Goal: Transaction & Acquisition: Purchase product/service

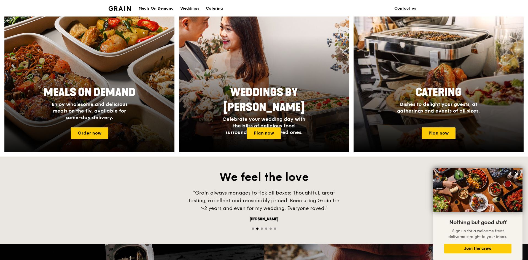
scroll to position [217, 0]
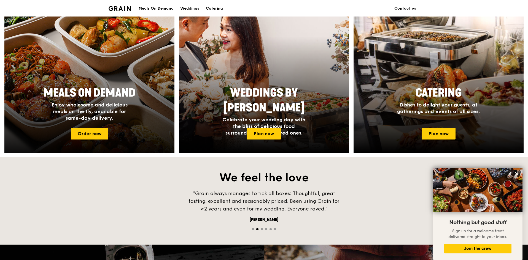
click at [112, 101] on div "Meals On Demand Enjoy wholesome and delicious meals on the fly, available for s…" at bounding box center [89, 103] width 110 height 40
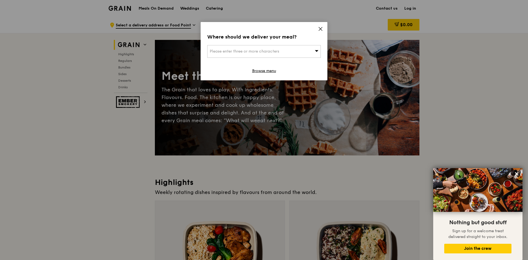
click at [321, 30] on icon at bounding box center [320, 28] width 3 height 3
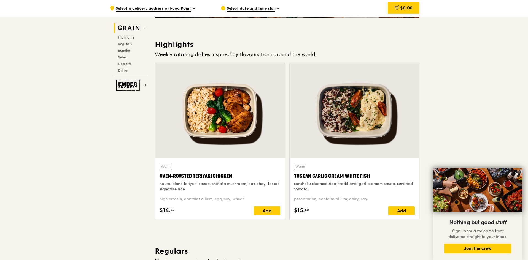
scroll to position [276, 0]
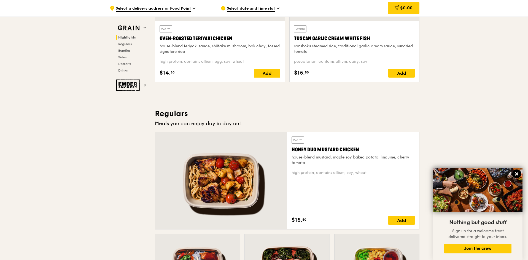
click at [516, 174] on icon at bounding box center [516, 173] width 3 height 3
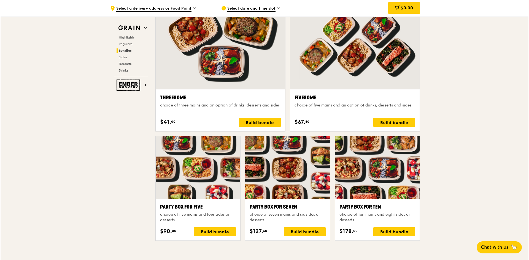
scroll to position [992, 0]
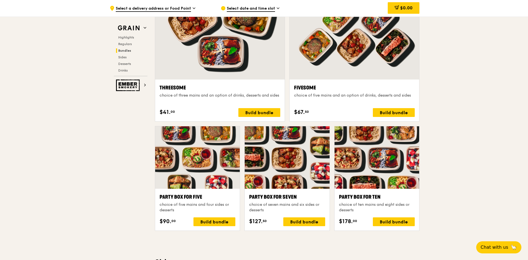
click at [379, 154] on div at bounding box center [376, 157] width 85 height 63
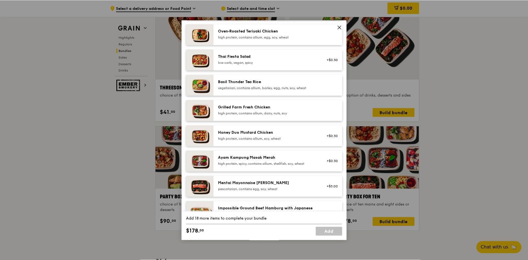
scroll to position [0, 0]
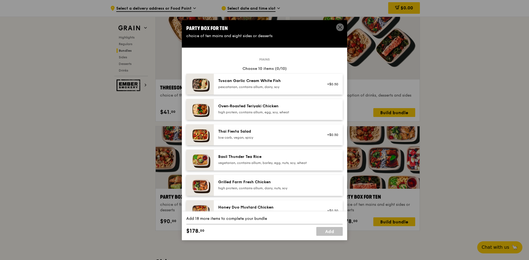
click at [340, 24] on span at bounding box center [340, 27] width 8 height 8
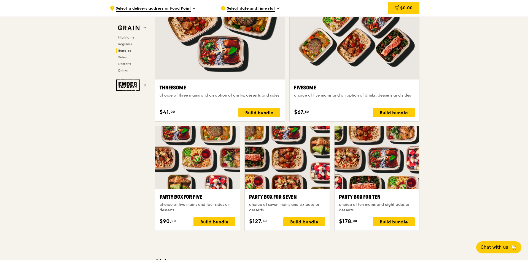
click at [490, 149] on div ".cls-1 { fill: none; stroke: #fff; stroke-linecap: round; stroke-linejoin: roun…" at bounding box center [264, 188] width 528 height 2327
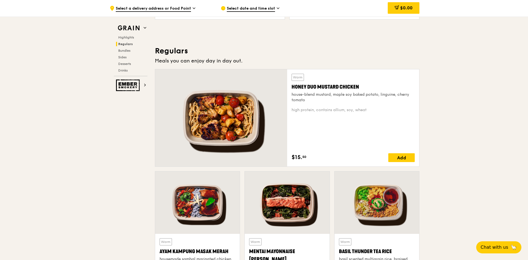
scroll to position [276, 0]
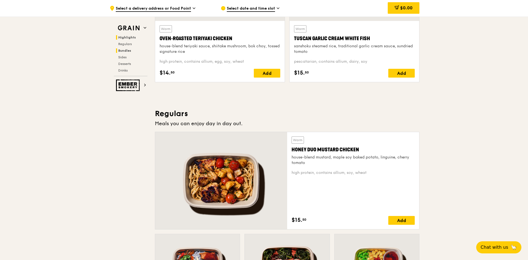
click at [126, 50] on span "Bundles" at bounding box center [124, 51] width 13 height 4
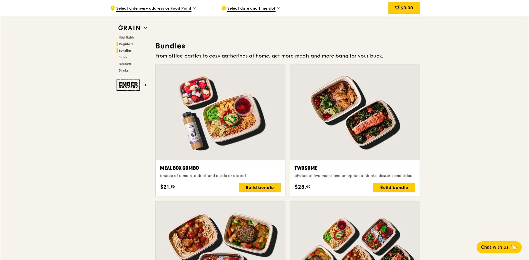
scroll to position [794, 0]
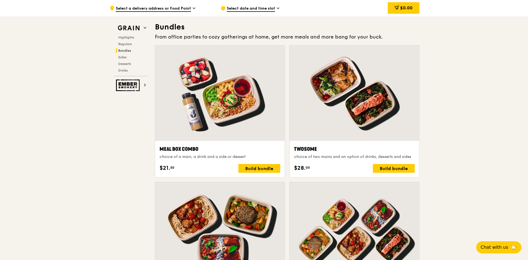
click at [170, 29] on h3 "Bundles" at bounding box center [287, 27] width 265 height 10
copy h3 "Bundles"
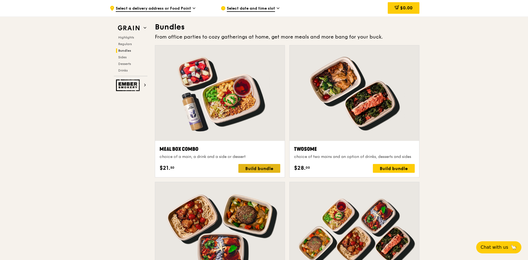
click at [265, 169] on div "Build bundle" at bounding box center [259, 168] width 42 height 9
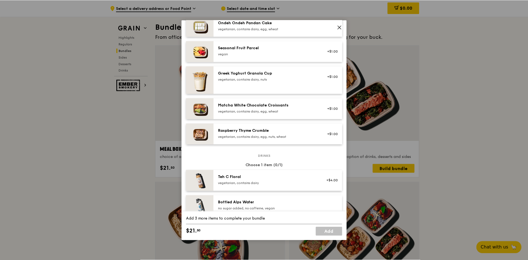
scroll to position [441, 0]
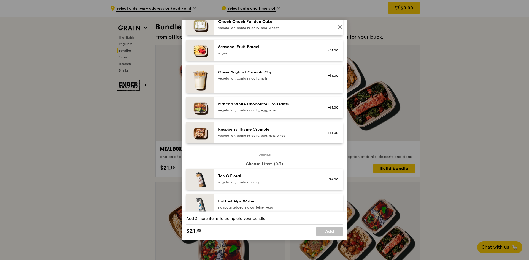
click at [339, 28] on icon at bounding box center [340, 27] width 5 height 5
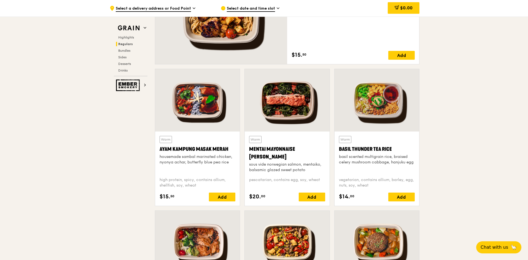
scroll to position [468, 0]
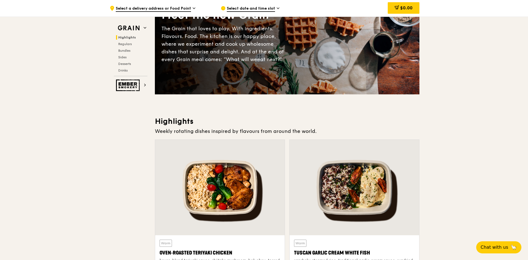
scroll to position [0, 0]
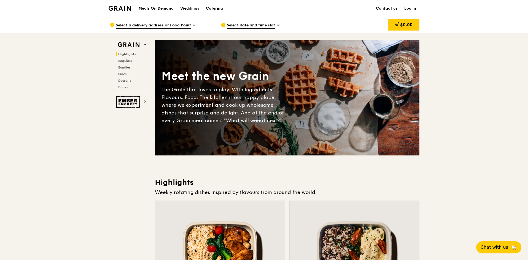
click at [150, 7] on h1 "Meals On Demand" at bounding box center [156, 9] width 35 height 6
click at [149, 8] on h1 "Meals On Demand" at bounding box center [156, 9] width 35 height 6
click at [120, 8] on img at bounding box center [120, 8] width 22 height 5
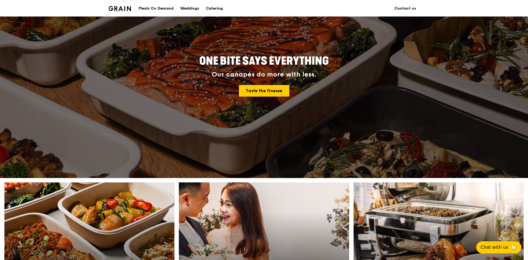
scroll to position [83, 0]
